Goal: Book appointment/travel/reservation

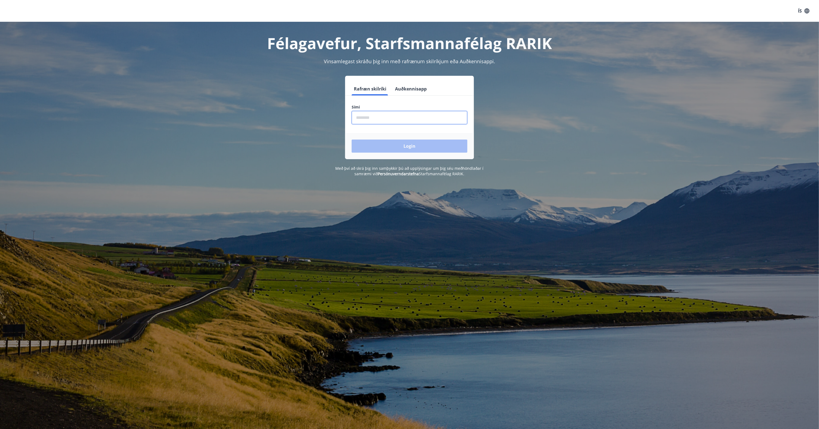
click at [366, 119] on input "phone" at bounding box center [410, 117] width 116 height 13
type input "********"
click at [417, 146] on button "Login" at bounding box center [410, 146] width 116 height 13
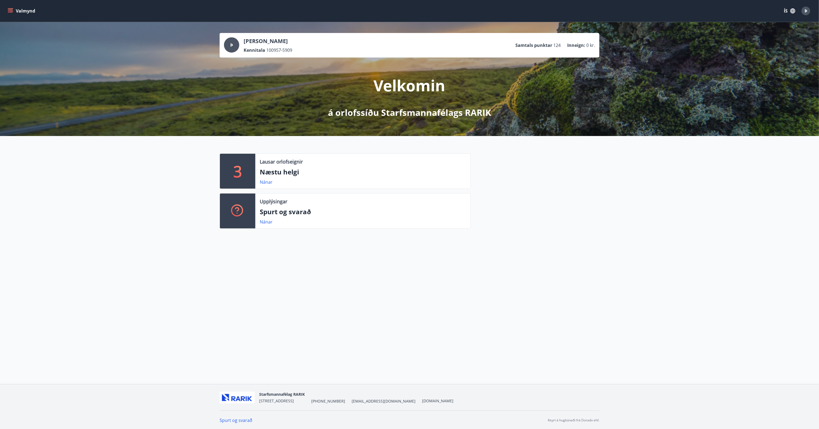
scroll to position [1, 0]
click at [264, 181] on link "Nánar" at bounding box center [266, 182] width 13 height 6
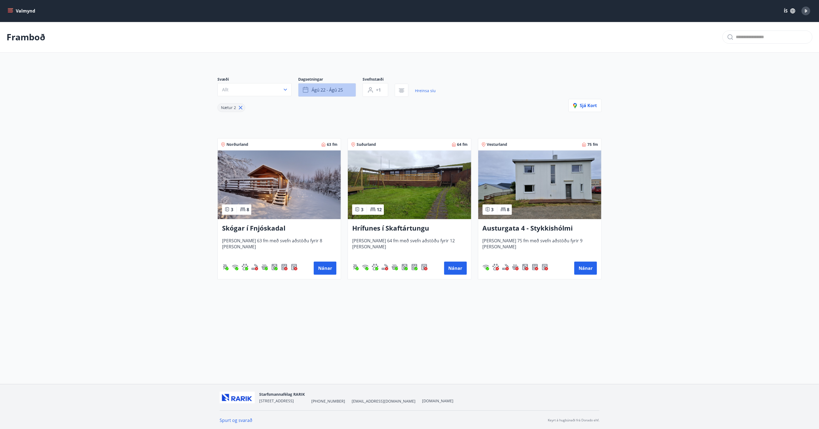
click at [345, 90] on button "ágú 22 - ágú 25" at bounding box center [327, 90] width 58 height 14
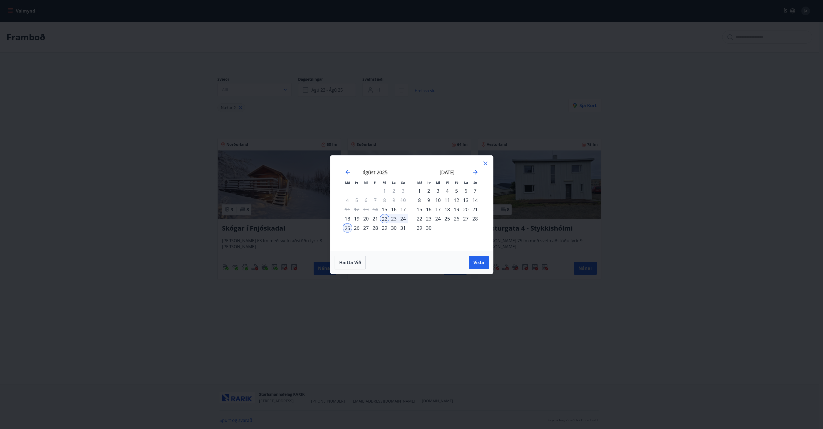
click at [384, 229] on div "29" at bounding box center [384, 227] width 9 height 9
click at [386, 228] on div "29" at bounding box center [384, 227] width 9 height 9
click at [487, 162] on icon at bounding box center [485, 163] width 7 height 7
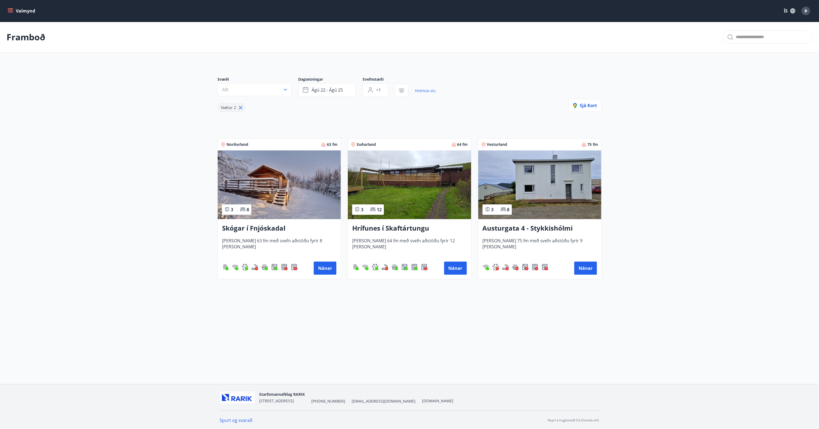
click at [758, 38] on input "text" at bounding box center [772, 37] width 72 height 9
click at [10, 10] on icon "menu" at bounding box center [10, 10] width 5 height 5
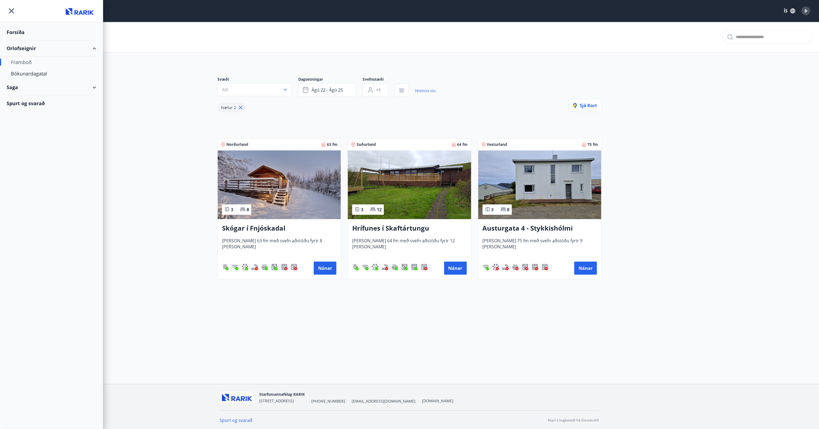
click at [32, 62] on div "Framboð" at bounding box center [51, 61] width 81 height 11
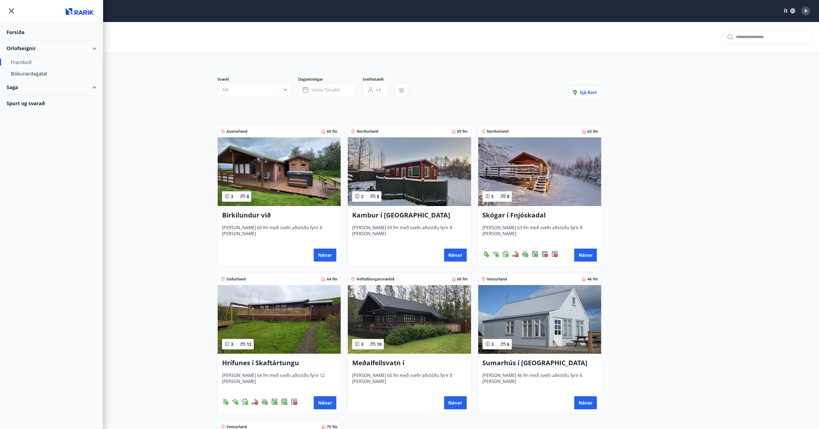
type input "*"
click at [456, 258] on button "Nánar" at bounding box center [455, 255] width 23 height 13
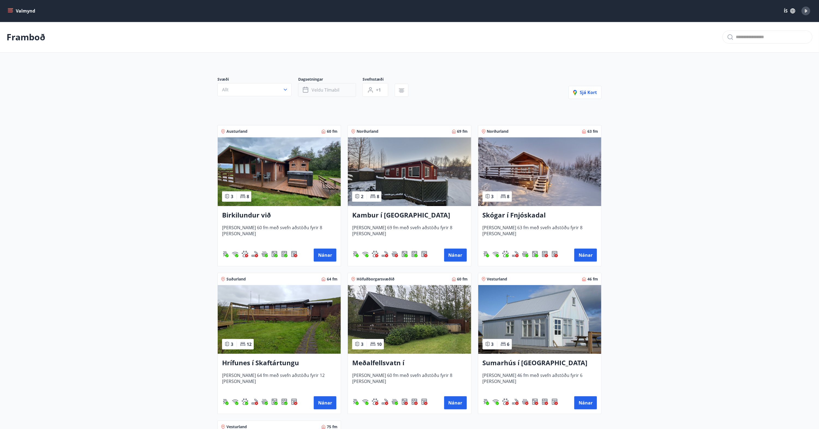
click at [306, 90] on icon "button" at bounding box center [306, 90] width 7 height 7
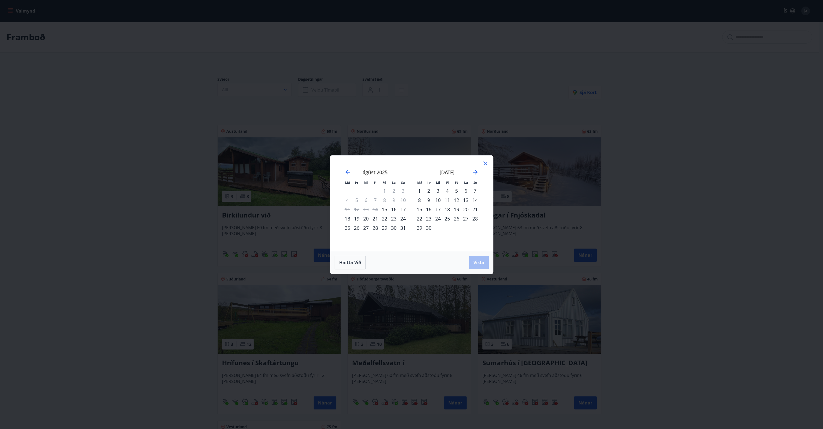
click at [385, 228] on div "29" at bounding box center [384, 227] width 9 height 9
click at [480, 263] on span "Vista" at bounding box center [479, 263] width 11 height 6
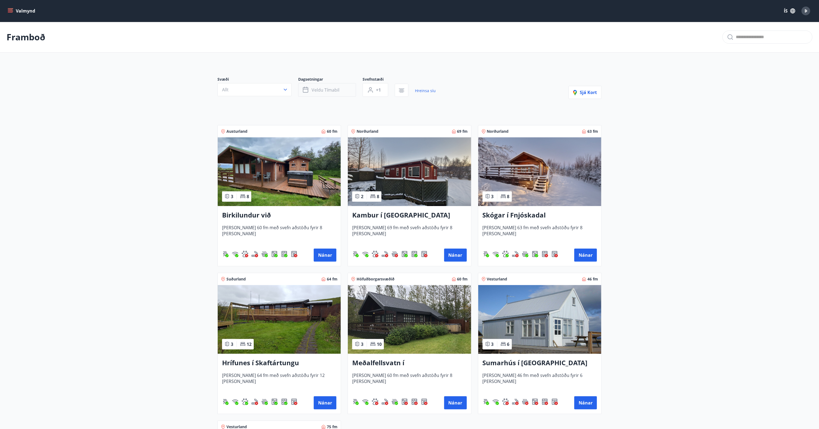
click at [324, 92] on span "Veldu tímabil" at bounding box center [326, 90] width 28 height 6
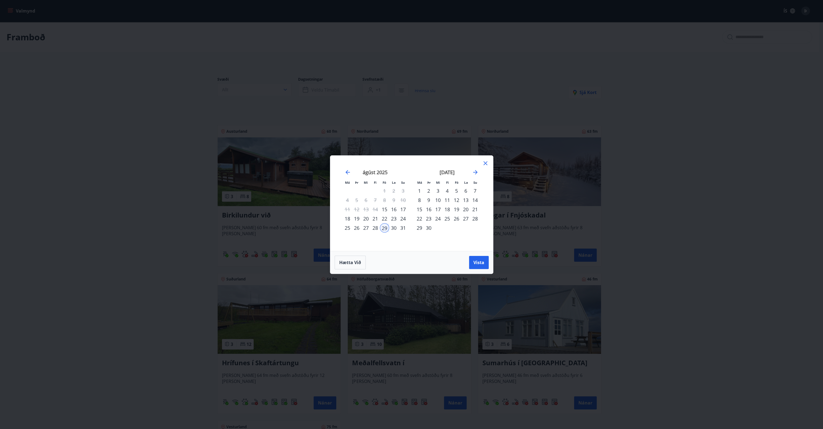
click at [466, 209] on div "20" at bounding box center [465, 209] width 9 height 9
click at [482, 261] on span "Vista" at bounding box center [479, 263] width 11 height 6
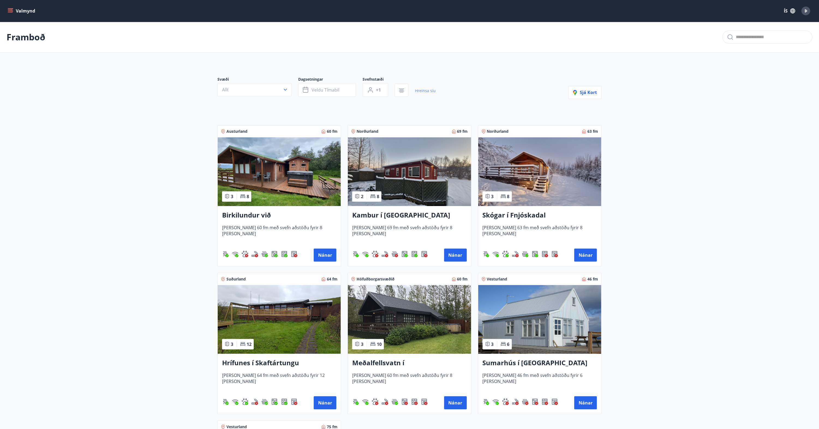
click at [431, 92] on link "Hreinsa síu" at bounding box center [425, 91] width 21 height 12
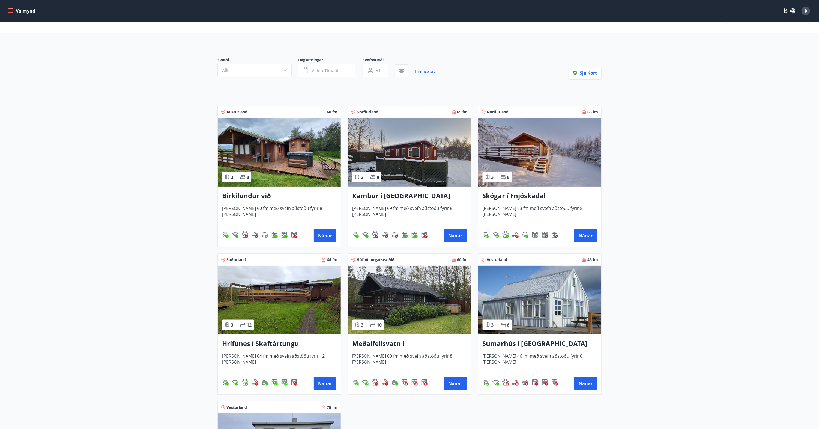
scroll to position [27, 0]
